Goal: Contribute content

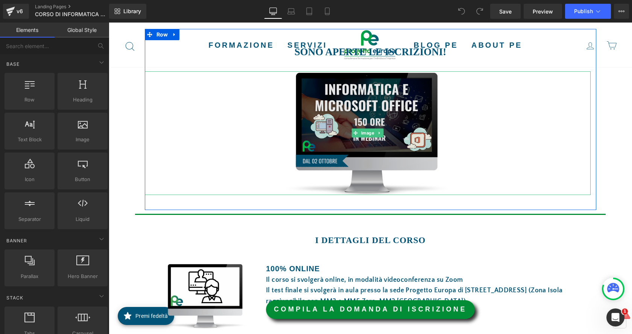
scroll to position [263, 0]
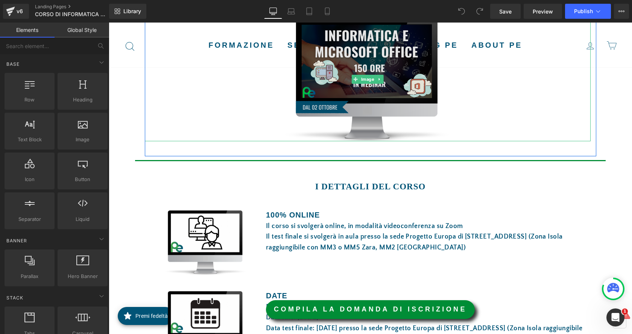
click at [361, 80] on span "Image" at bounding box center [367, 79] width 16 height 9
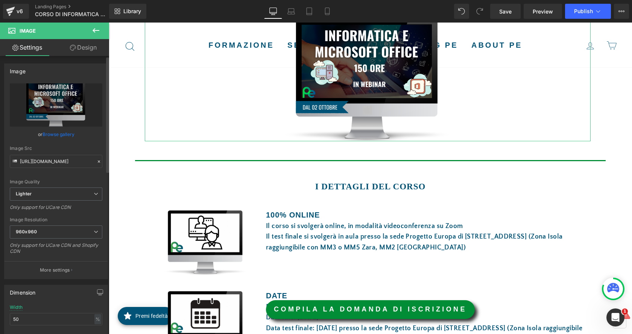
click at [65, 135] on link "Browse gallery" at bounding box center [58, 134] width 32 height 13
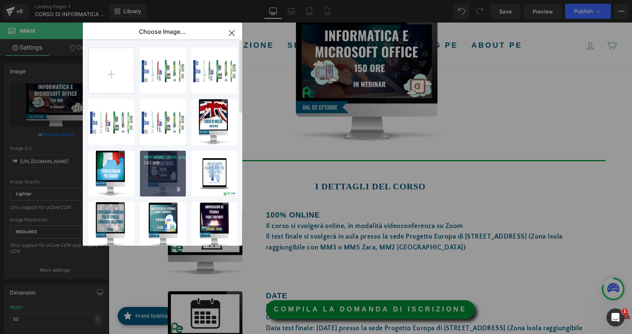
click at [158, 182] on div "IMMAGIN...GINE.png 1.42 MB" at bounding box center [163, 174] width 46 height 46
type input "[URL][DOMAIN_NAME]"
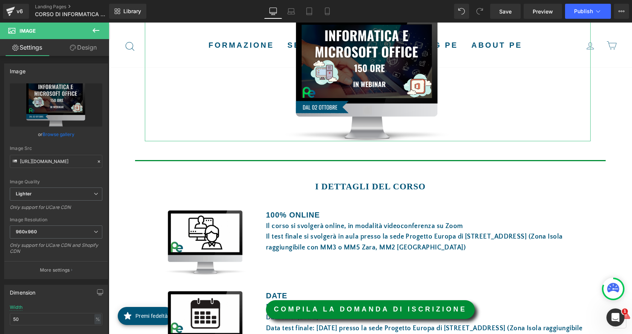
click at [66, 132] on link "Browse gallery" at bounding box center [58, 134] width 32 height 13
click at [40, 0] on div "Image You are previewing how the will restyle your page. You can not edit Eleme…" at bounding box center [316, 0] width 632 height 0
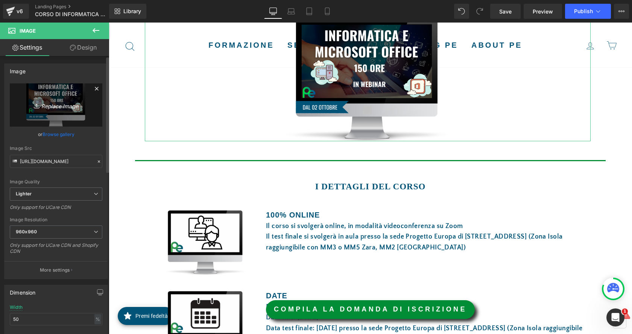
click at [48, 106] on icon "Replace Image" at bounding box center [56, 104] width 60 height 9
type input "C:\fakepath\IMMAGINE sito.png"
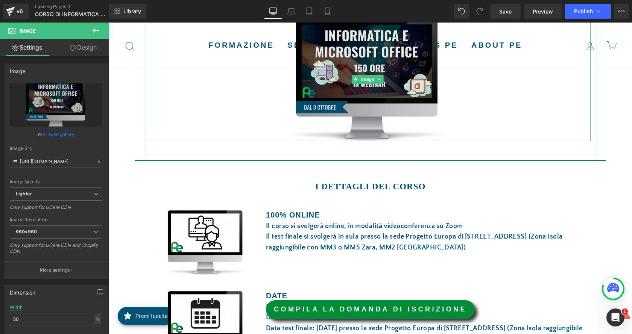
type input "[URL][DOMAIN_NAME]"
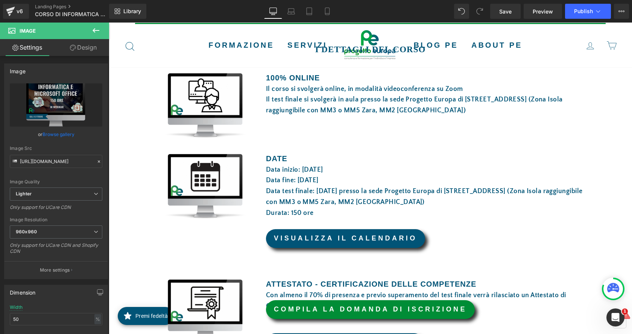
scroll to position [414, 0]
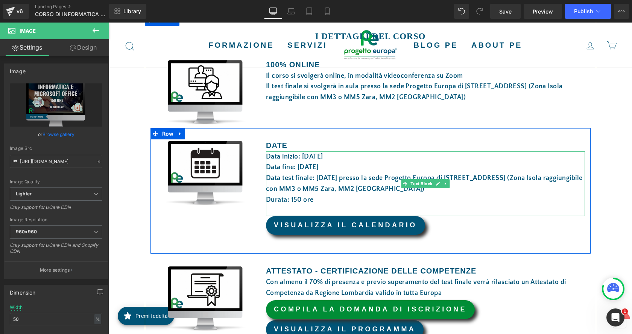
click at [305, 158] on font "Data inizio: [DATE]" at bounding box center [294, 157] width 57 height 8
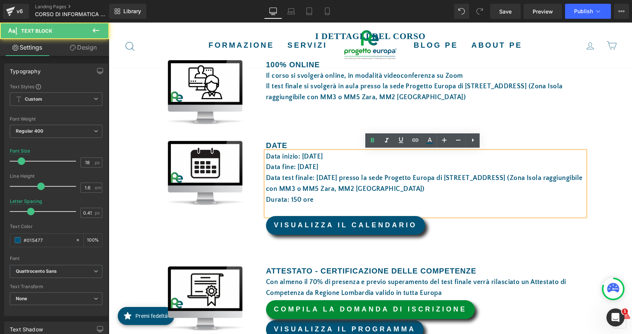
click at [302, 157] on font "Data inizio: [DATE]" at bounding box center [294, 157] width 57 height 8
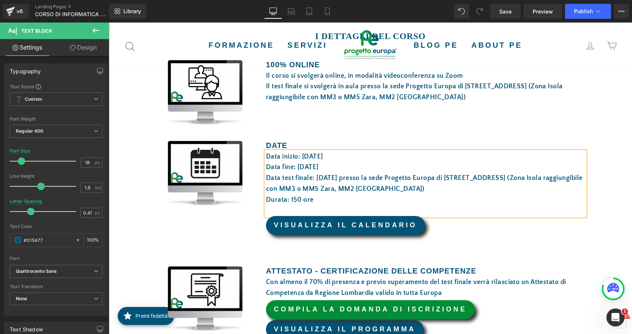
click at [300, 167] on font "Data fine: [DATE]" at bounding box center [292, 168] width 53 height 8
click at [317, 176] on font "Data test finale: [DATE] presso la sede Progetto Europa di [STREET_ADDRESS] (Zo…" at bounding box center [424, 183] width 316 height 18
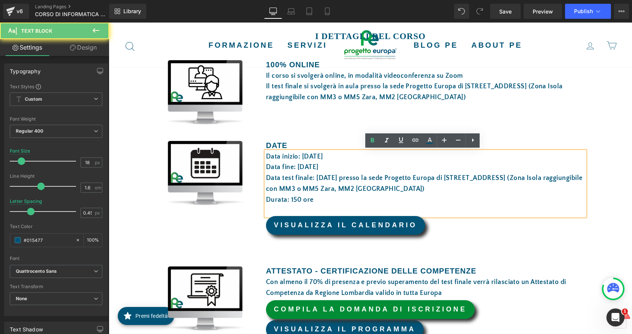
click at [319, 177] on font "Data test finale: [DATE] presso la sede Progetto Europa di [STREET_ADDRESS] (Zo…" at bounding box center [424, 183] width 316 height 18
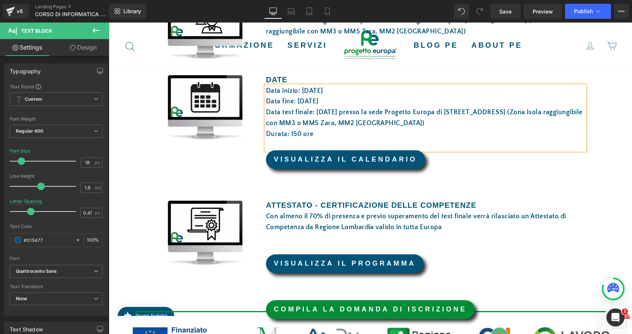
scroll to position [489, 0]
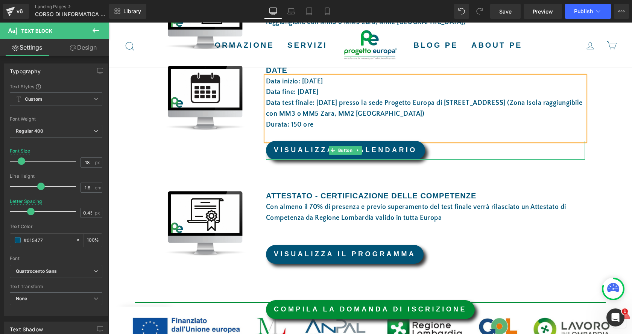
click at [382, 152] on link "VISUALIZZA IL CALENDARIO" at bounding box center [345, 150] width 159 height 19
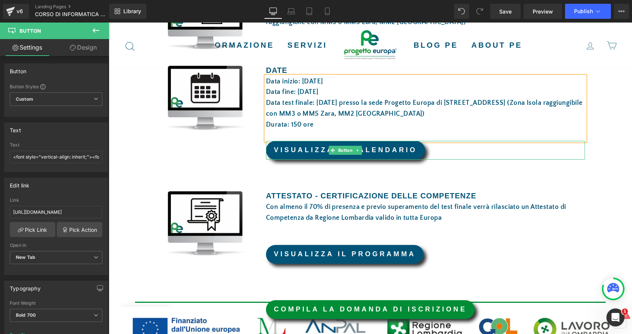
click at [318, 152] on link "VISUALIZZA IL CALENDARIO" at bounding box center [345, 150] width 159 height 19
